Goal: Task Accomplishment & Management: Manage account settings

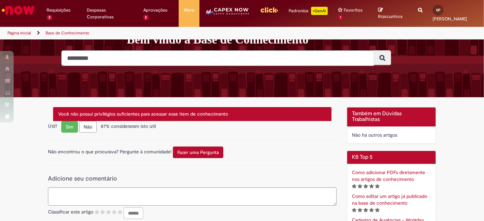
scroll to position [113, 0]
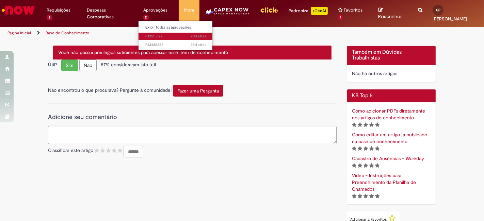
click at [158, 39] on link "20d atrás 20 dias atrás R13513377" at bounding box center [176, 36] width 75 height 7
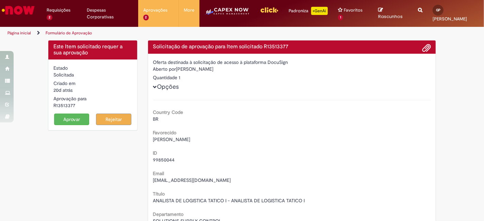
click at [77, 124] on button "Aprovar" at bounding box center [71, 120] width 35 height 12
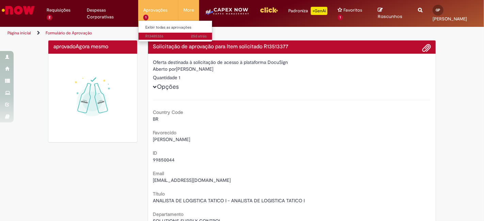
click at [148, 38] on span "25d atrás 25 dias atrás R13485326" at bounding box center [175, 36] width 61 height 5
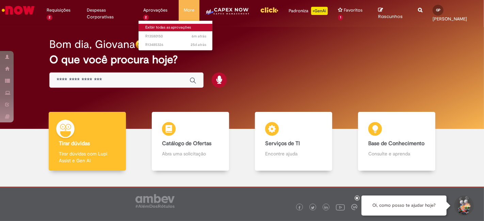
click at [152, 27] on link "Exibir todas as aprovações" at bounding box center [176, 27] width 75 height 7
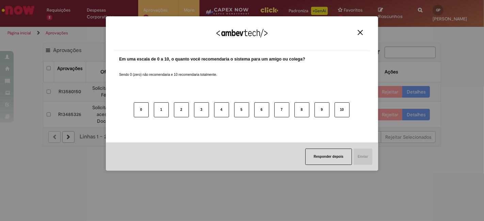
click at [362, 30] on img "Close" at bounding box center [360, 32] width 5 height 5
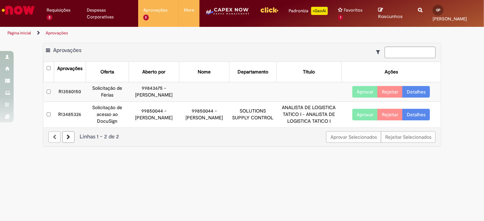
click at [105, 93] on td "Solicitação de Férias" at bounding box center [107, 91] width 43 height 19
click at [73, 91] on td "R13580150" at bounding box center [70, 91] width 32 height 19
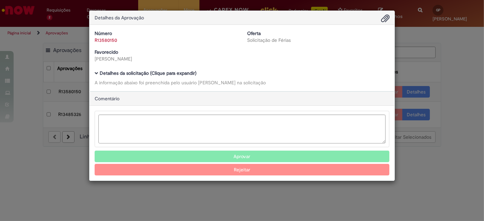
click at [119, 65] on div "Número R13580150 Oferta Solicitação de Férias Favorecido [PERSON_NAME]" at bounding box center [242, 48] width 305 height 37
click at [120, 73] on b "Detalhes da solicitação (Clique para expandir)" at bounding box center [148, 73] width 97 height 6
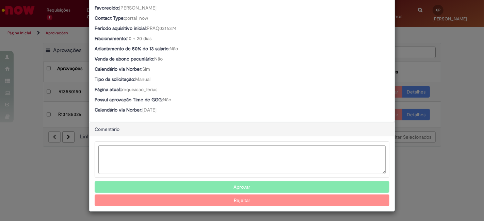
scroll to position [95, 0]
click at [234, 184] on button "Aprovar" at bounding box center [242, 188] width 295 height 12
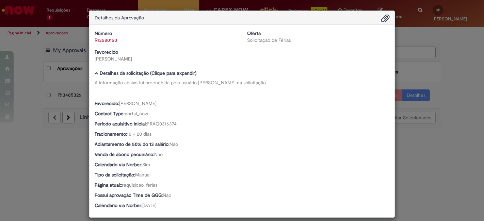
scroll to position [6, 0]
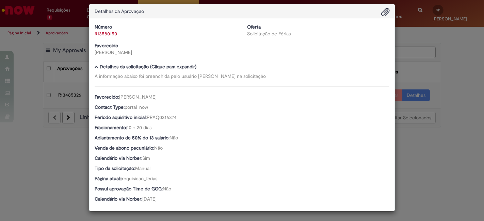
click at [452, 60] on div "Detalhes da Aprovação Número R13580150 Oferta Solicitação de Férias Favorecido …" at bounding box center [242, 110] width 484 height 221
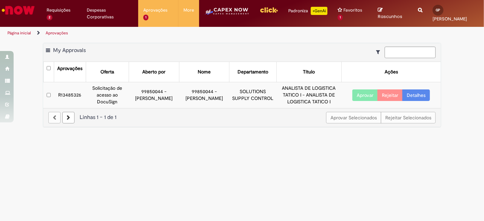
click at [364, 93] on button "Aprovar" at bounding box center [365, 96] width 26 height 12
